Goal: Information Seeking & Learning: Learn about a topic

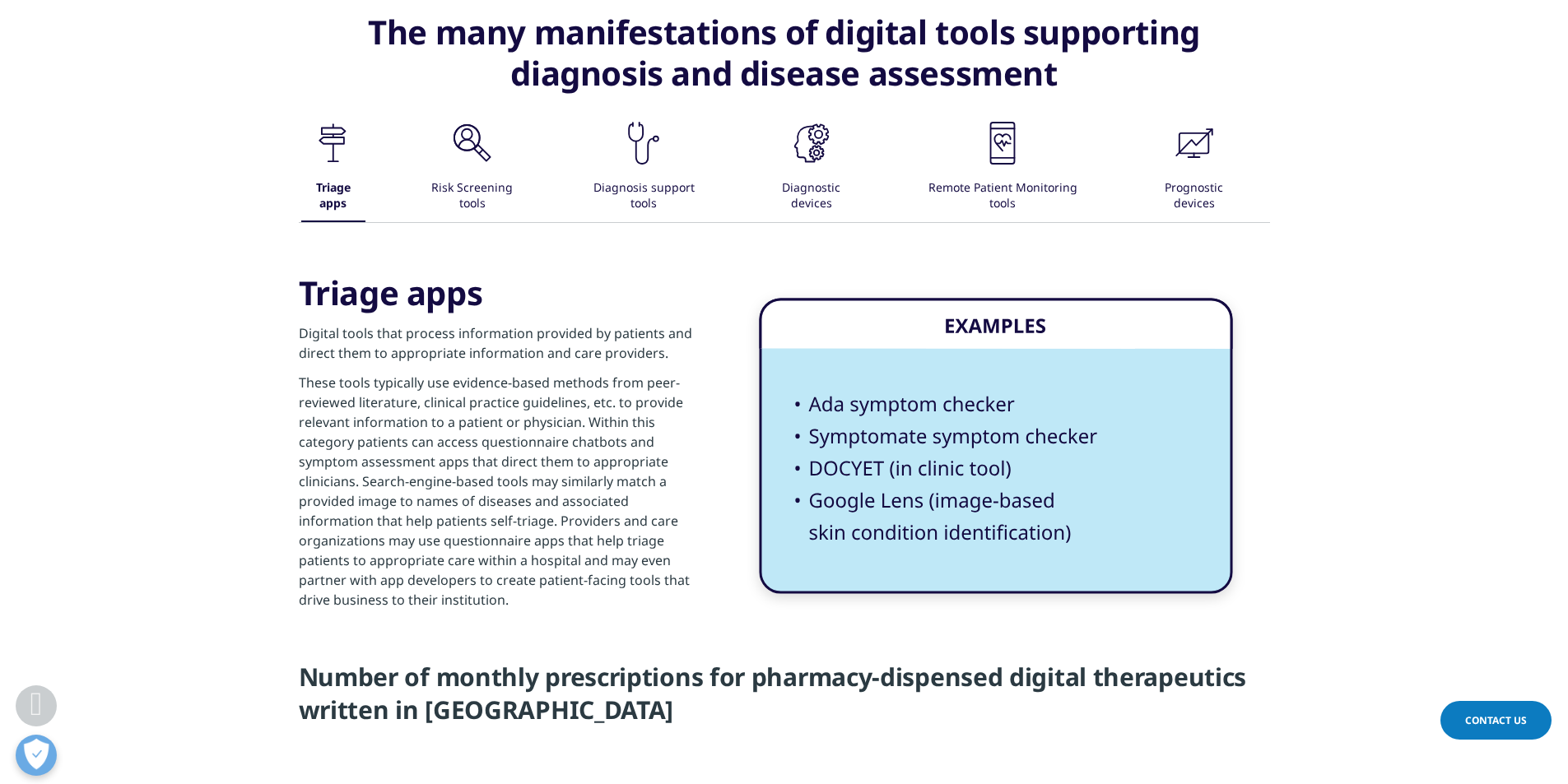
scroll to position [2632, 0]
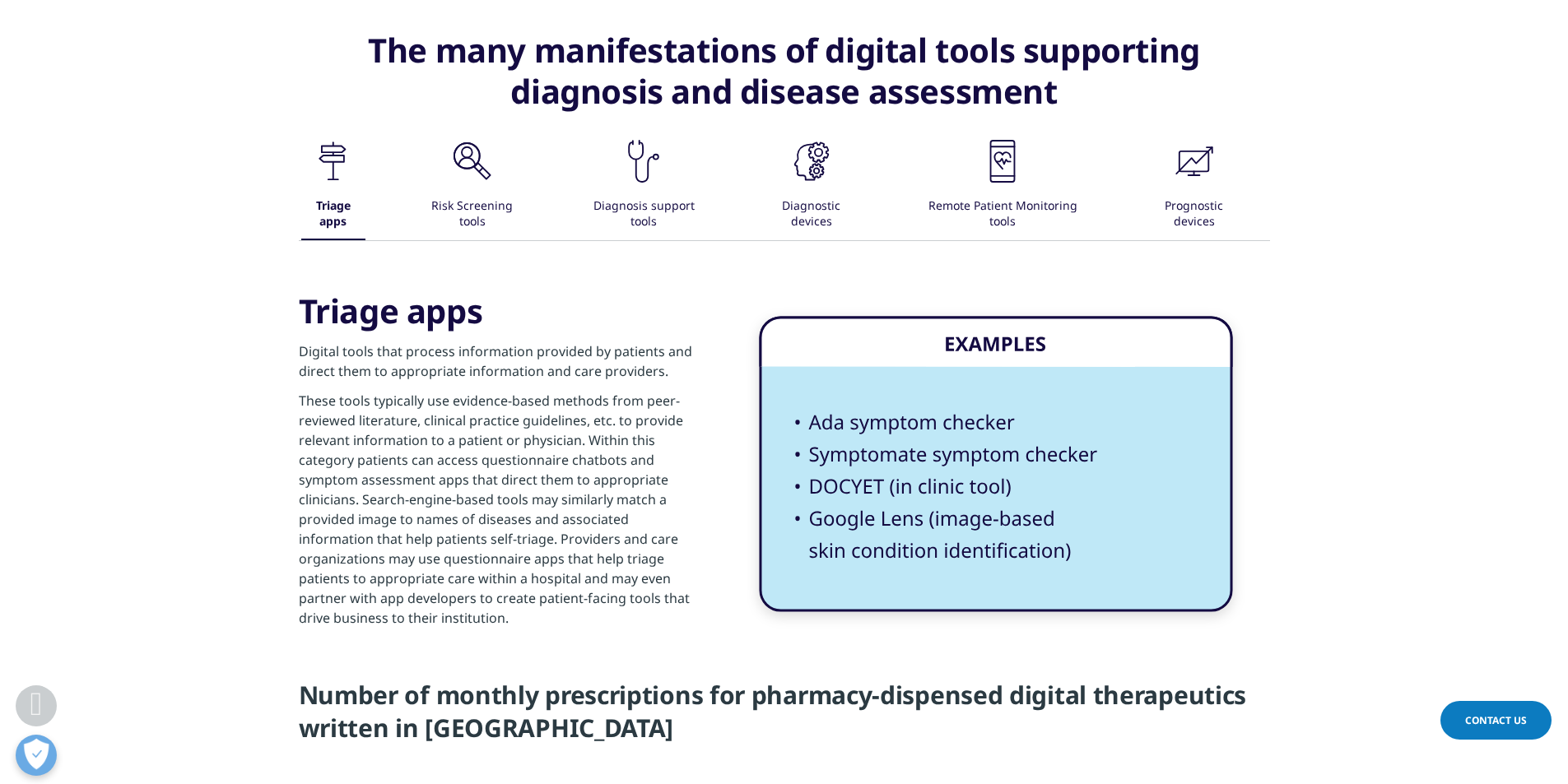
click at [358, 167] on icon ".cls-1{fill:#231f20;}" at bounding box center [333, 161] width 50 height 50
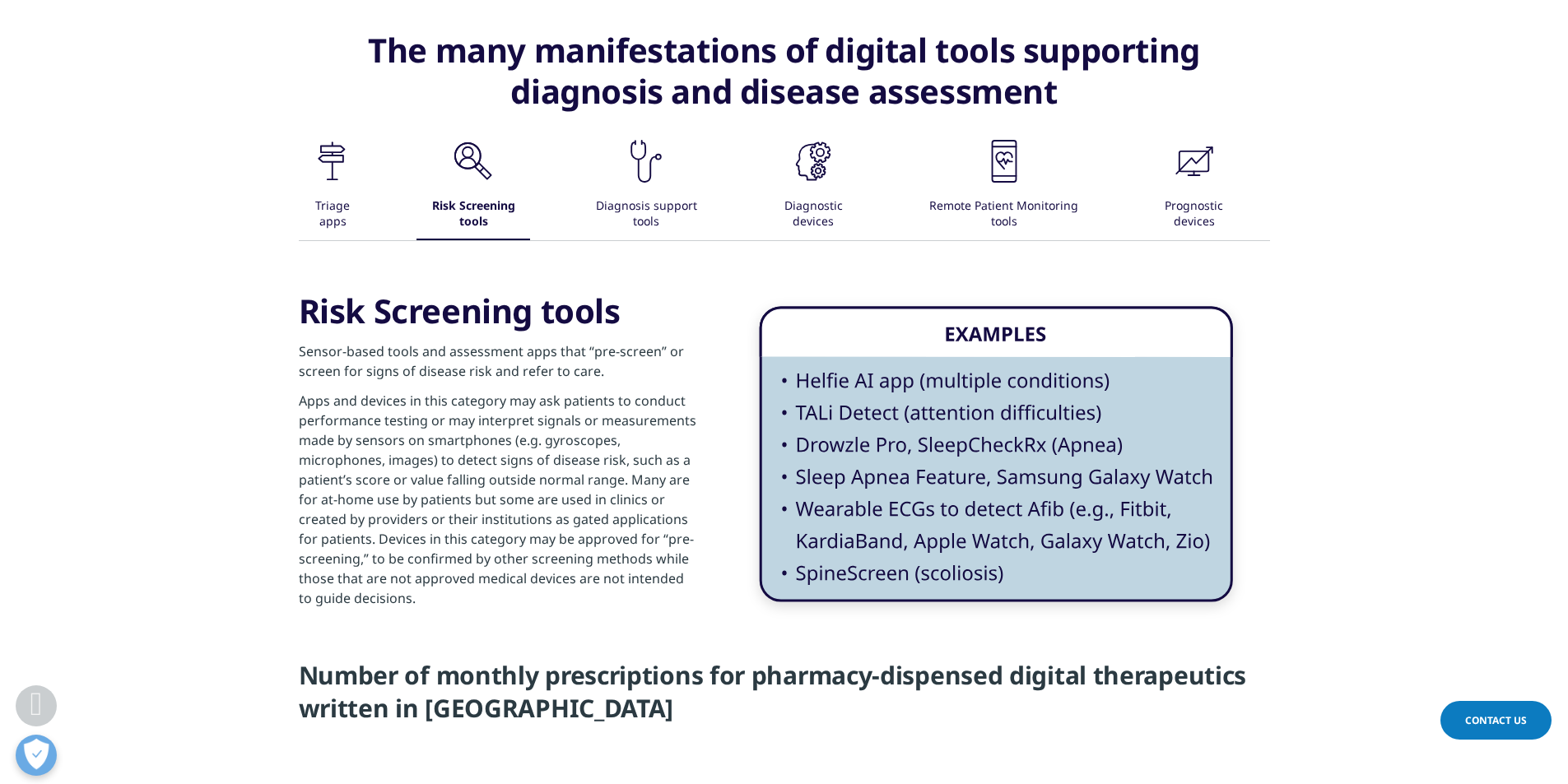
click at [338, 179] on icon at bounding box center [333, 180] width 11 height 2
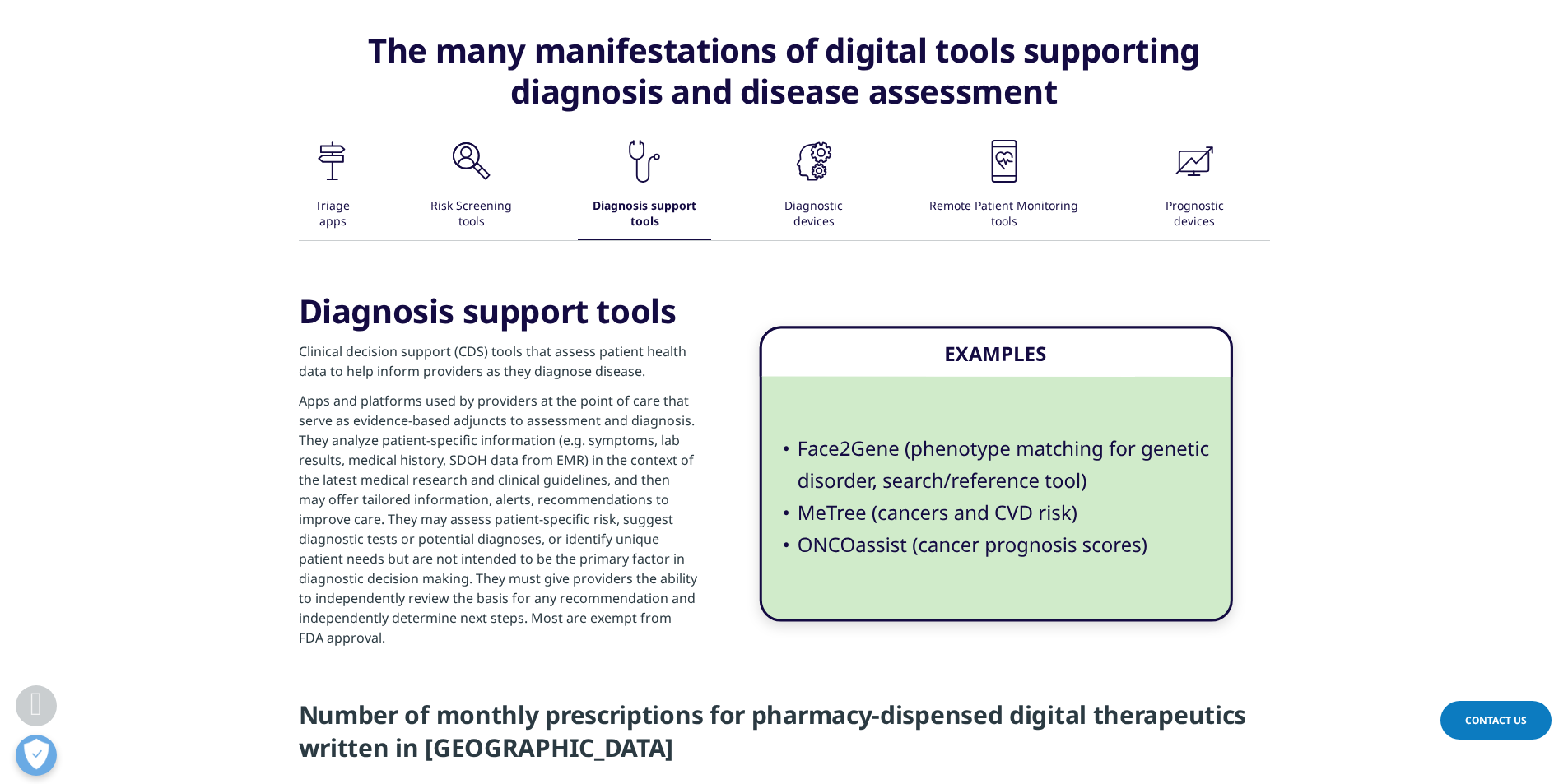
click at [357, 153] on icon ".cls-1{fill:#231f20;}" at bounding box center [332, 161] width 50 height 50
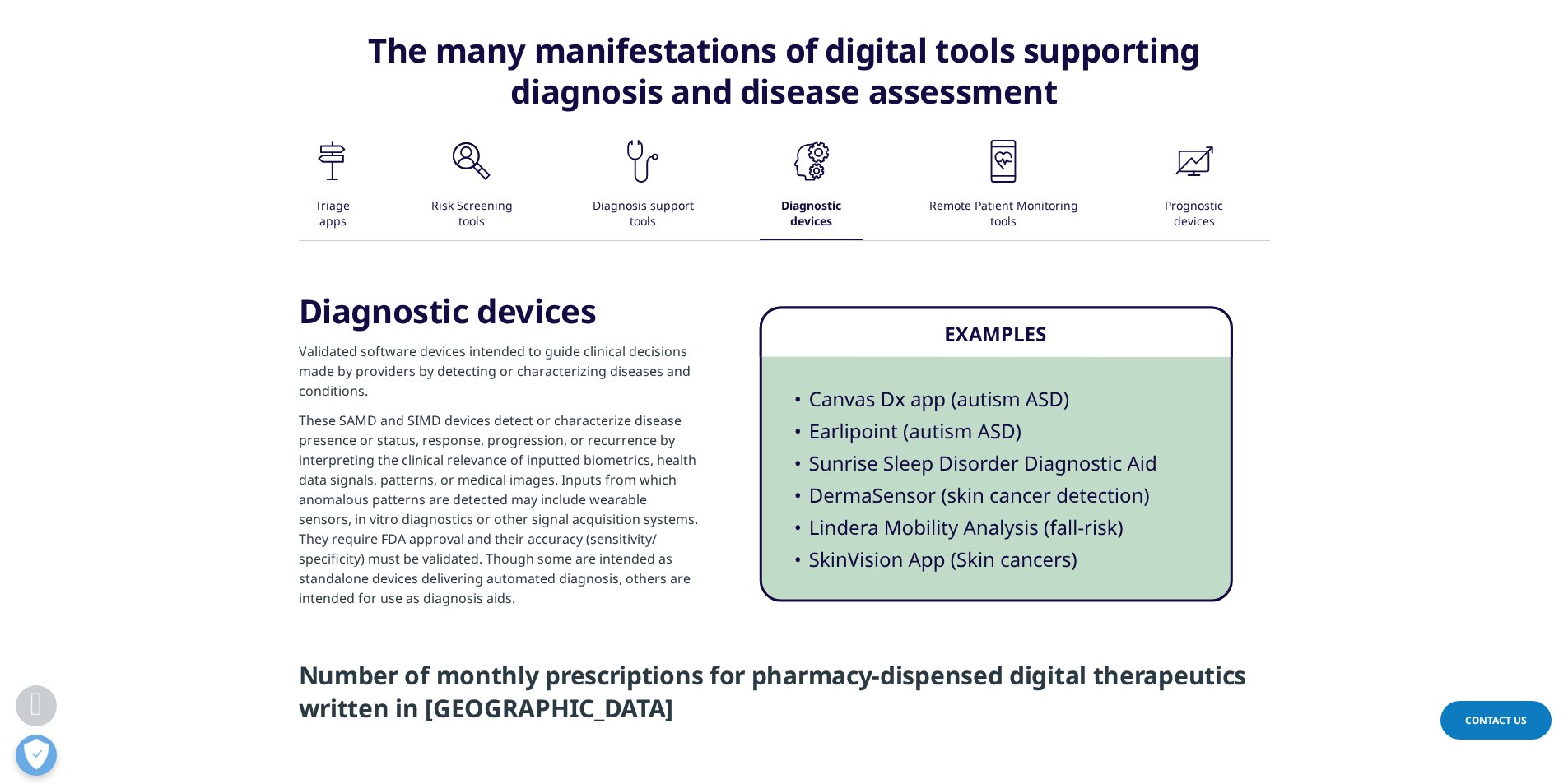
click at [357, 157] on icon ".cls-1{fill:#231f20;}" at bounding box center [332, 161] width 50 height 50
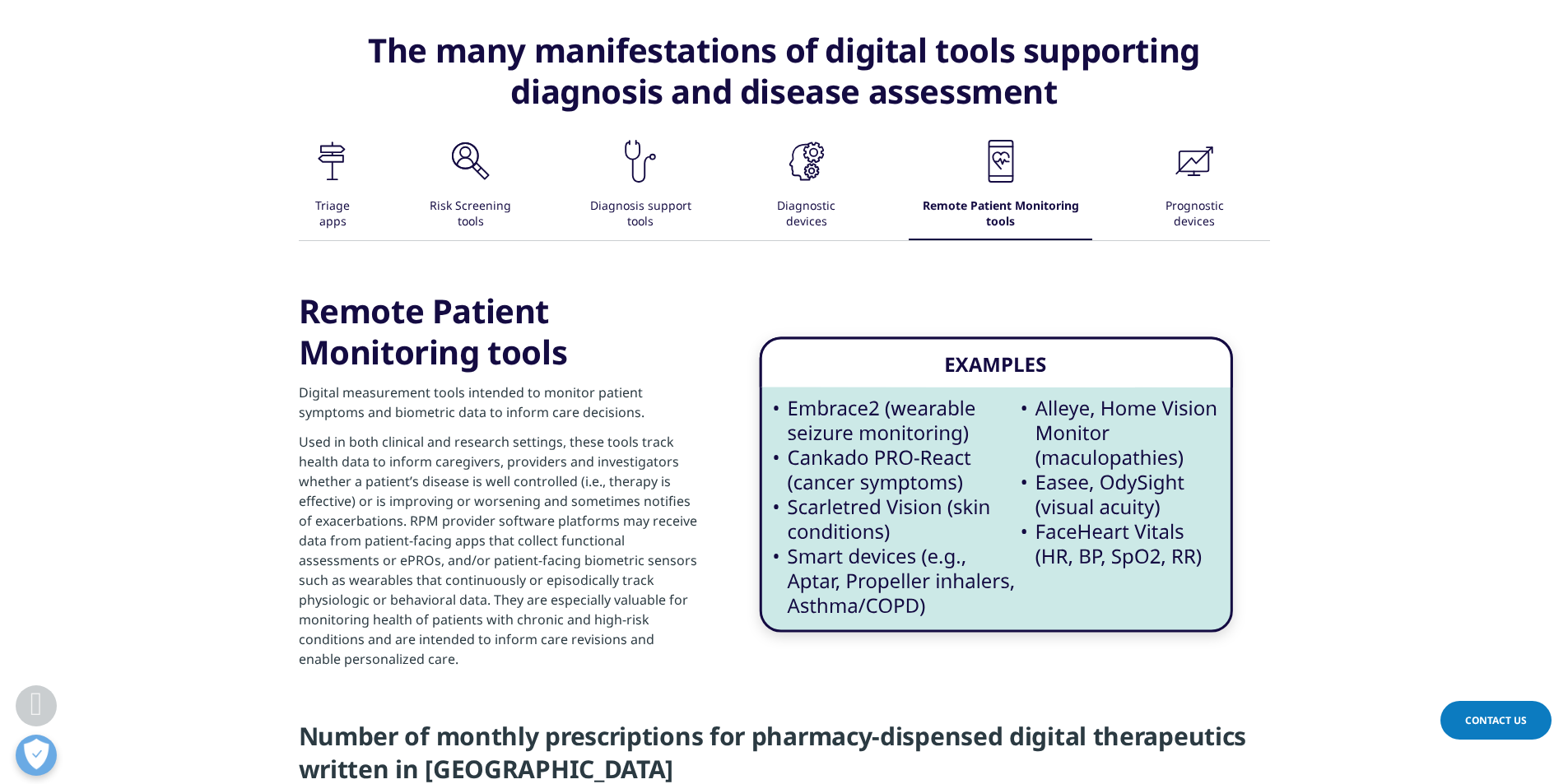
click at [357, 163] on icon ".cls-1{fill:#231f20;}" at bounding box center [332, 161] width 50 height 50
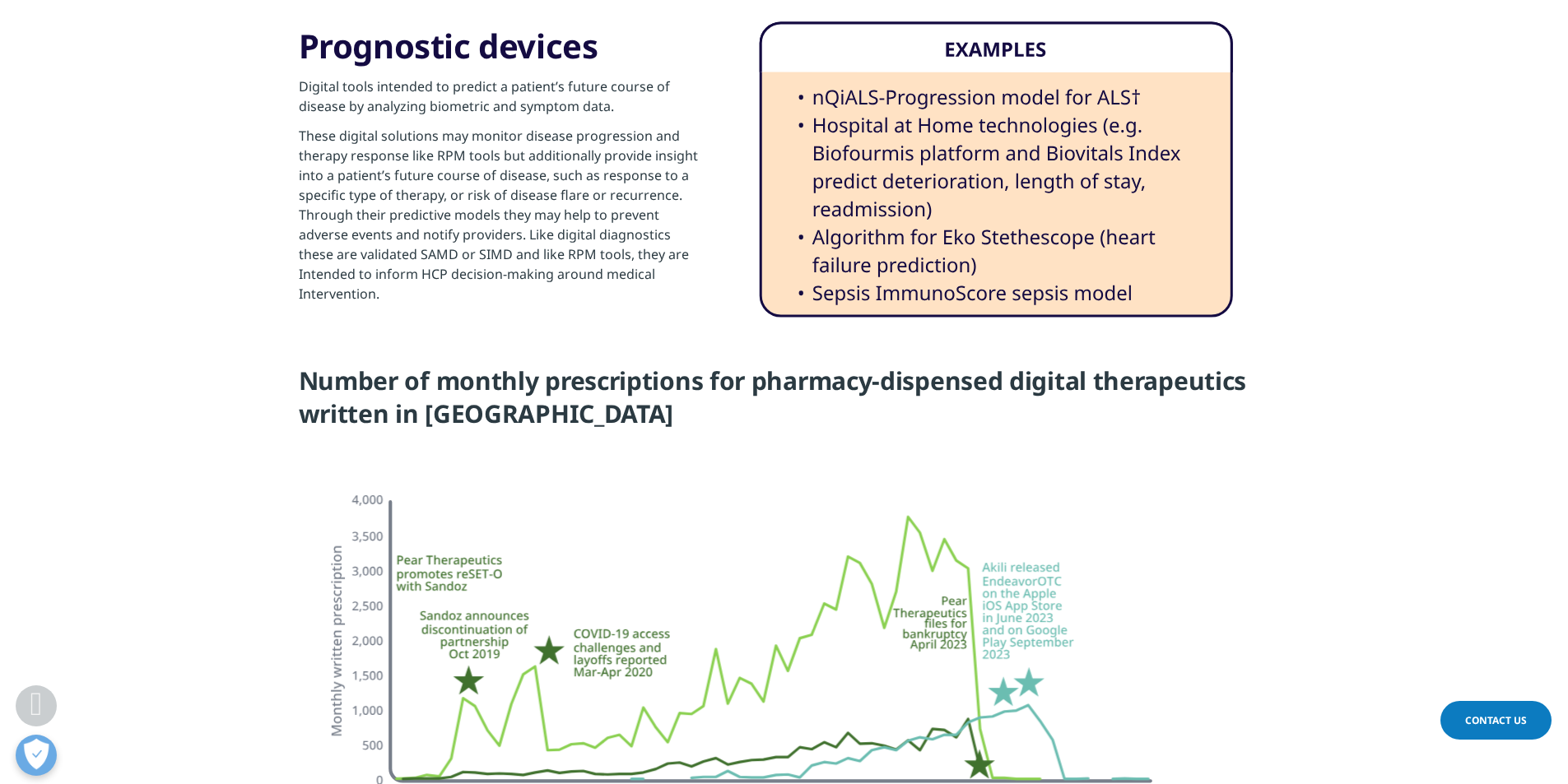
scroll to position [3043, 0]
